Goal: Navigation & Orientation: Find specific page/section

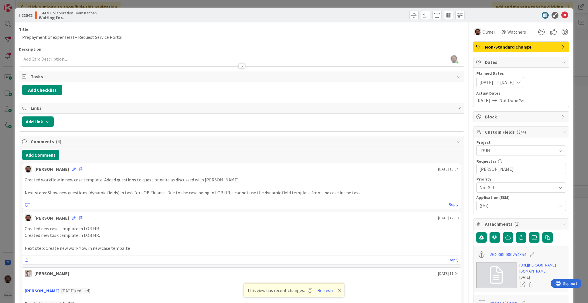
scroll to position [635, 0]
click at [5, 87] on div "ID 2042 ESM & Collaboration Team Kanban Waiting for... Title 49 / 128 Prepaymen…" at bounding box center [294, 151] width 588 height 303
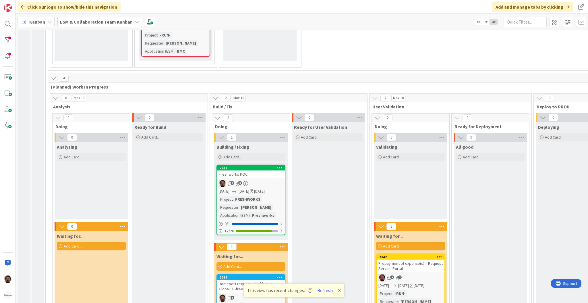
click at [65, 21] on b "ESM & Collaboration Team Kanban" at bounding box center [96, 22] width 73 height 6
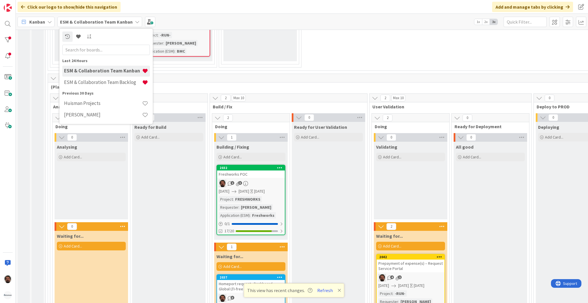
click at [101, 49] on input "text" at bounding box center [106, 50] width 88 height 10
click at [117, 107] on div "Huisman Projects" at bounding box center [106, 103] width 88 height 11
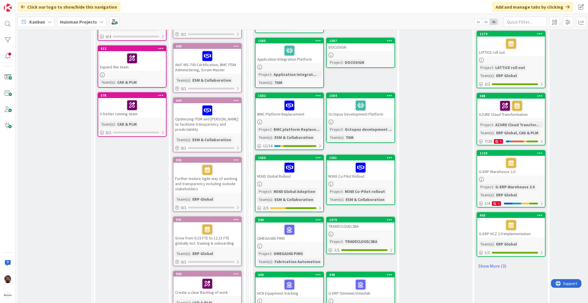
scroll to position [334, 0]
click at [311, 113] on div "BMC Platform Replacement" at bounding box center [290, 108] width 68 height 20
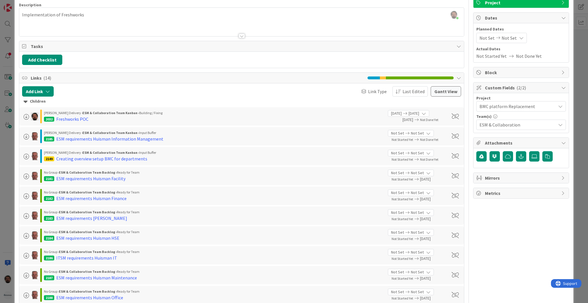
scroll to position [44, 0]
click at [368, 89] on span "Link Type" at bounding box center [377, 91] width 19 height 7
click at [368, 148] on span "Board/Source" at bounding box center [394, 151] width 52 height 9
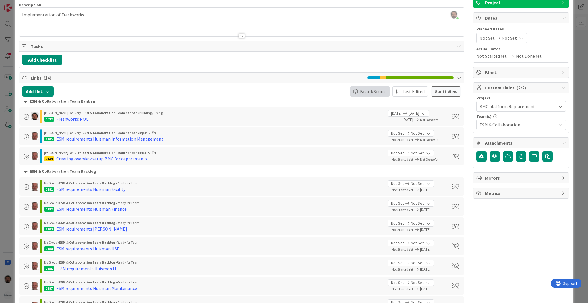
click at [366, 92] on span "Board/Source" at bounding box center [373, 91] width 27 height 7
click at [298, 65] on div "Add Checklist" at bounding box center [241, 60] width 439 height 10
click at [142, 159] on div "Creating overview setup BMC for departments" at bounding box center [101, 158] width 91 height 7
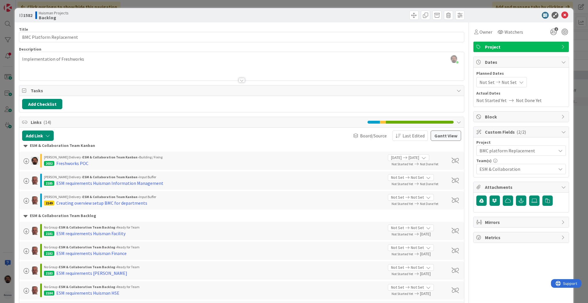
click at [490, 18] on div at bounding box center [519, 15] width 102 height 7
click at [369, 139] on div "Board/Source" at bounding box center [369, 135] width 39 height 10
click at [359, 184] on span "Column State" at bounding box center [385, 185] width 52 height 9
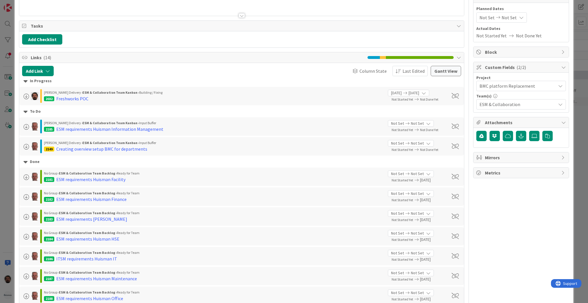
scroll to position [64, 0]
click at [375, 74] on span "Column State" at bounding box center [373, 71] width 27 height 7
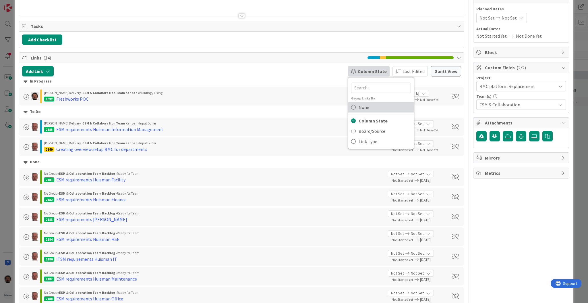
click at [359, 109] on span "None" at bounding box center [385, 107] width 52 height 9
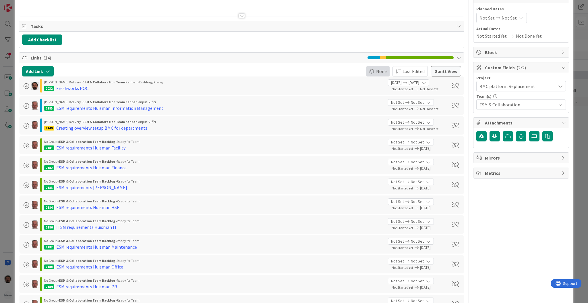
click at [376, 70] on span "None" at bounding box center [381, 71] width 11 height 7
click at [371, 142] on link "Link Type" at bounding box center [398, 141] width 65 height 10
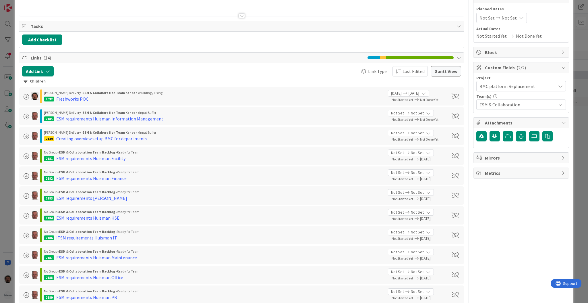
click at [25, 84] on icon at bounding box center [26, 81] width 4 height 6
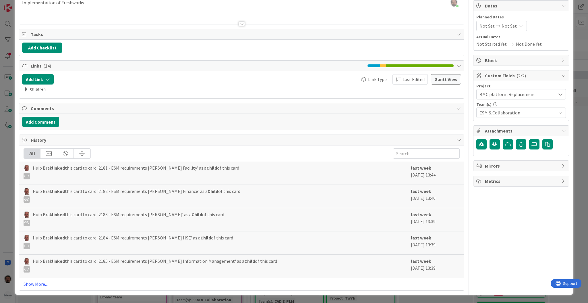
scroll to position [57, 0]
click at [26, 90] on icon at bounding box center [26, 89] width 4 height 6
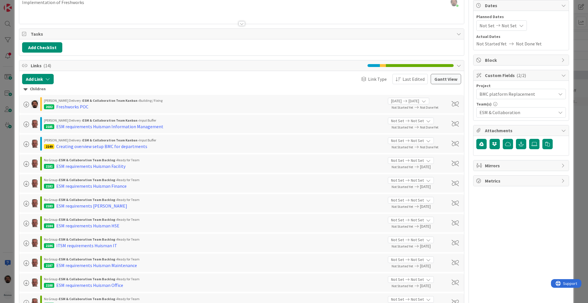
scroll to position [64, 0]
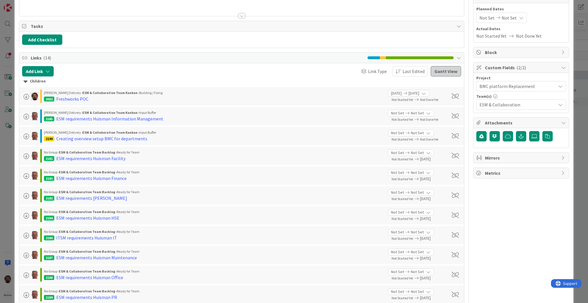
click at [438, 73] on button "Gantt View" at bounding box center [446, 71] width 30 height 10
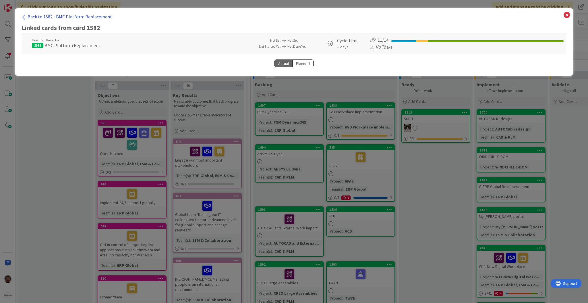
select select "View all"
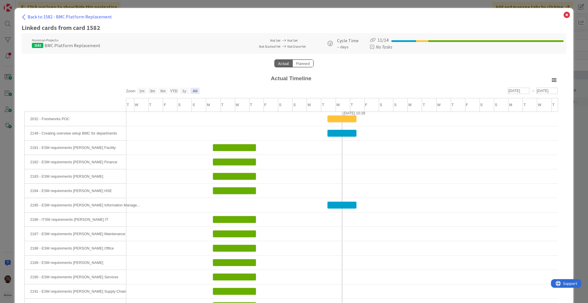
click at [32, 13] on div "Back to 1582 - BMC Platform Replacement Linked cards from card 1582 [PERSON_NAM…" at bounding box center [294, 174] width 559 height 333
click at [33, 13] on div "Back to 1582 - BMC Platform Replacement Linked cards from card 1582 [PERSON_NAM…" at bounding box center [294, 174] width 559 height 333
click at [35, 16] on span "Back to 1582 - BMC Platform Replacement" at bounding box center [70, 17] width 84 height 6
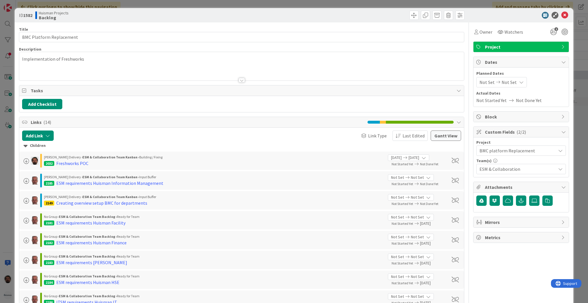
click at [562, 12] on icon at bounding box center [565, 15] width 7 height 7
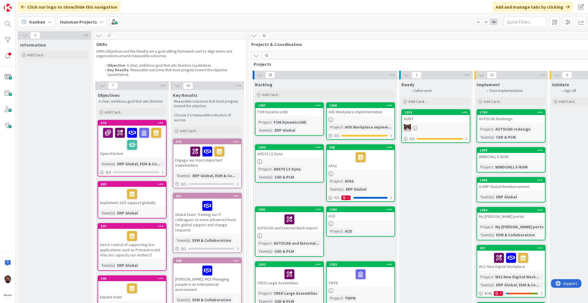
scroll to position [0, 0]
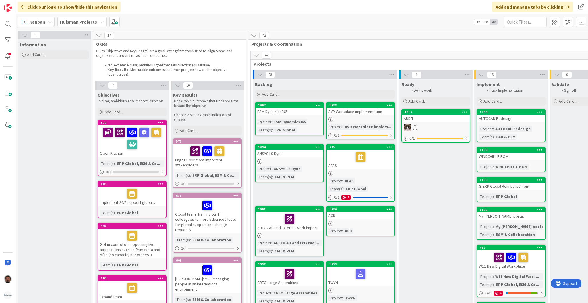
click at [92, 22] on b "Huisman Projects" at bounding box center [78, 22] width 37 height 6
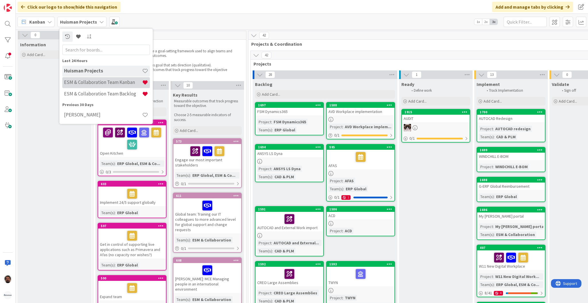
click at [95, 84] on h4 "ESM & Collaboration Team Kanban" at bounding box center [103, 83] width 78 height 6
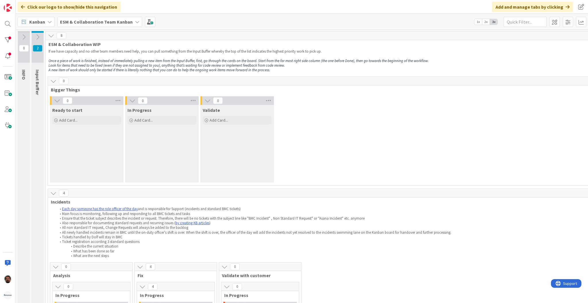
click at [406, 91] on span "Bigger Things" at bounding box center [329, 90] width 556 height 6
